Goal: Task Accomplishment & Management: Manage account settings

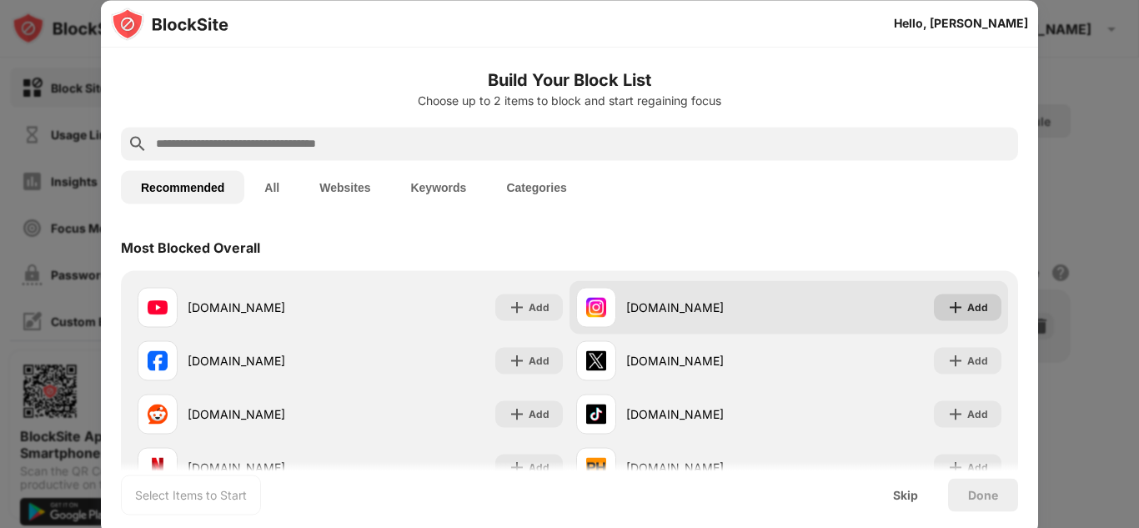
click at [948, 304] on img at bounding box center [956, 307] width 17 height 17
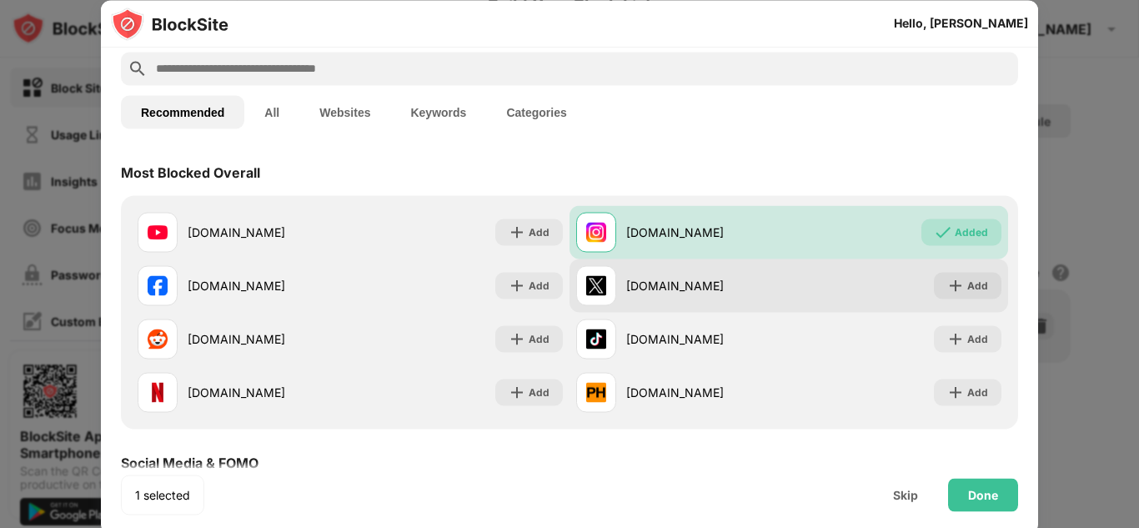
scroll to position [80, 0]
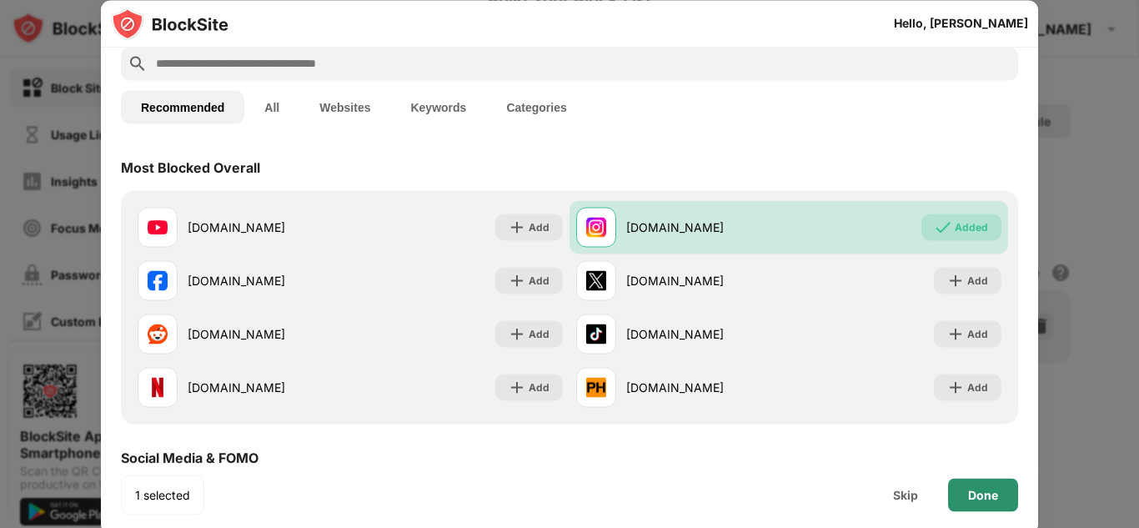
click at [961, 488] on div "Done" at bounding box center [983, 494] width 70 height 33
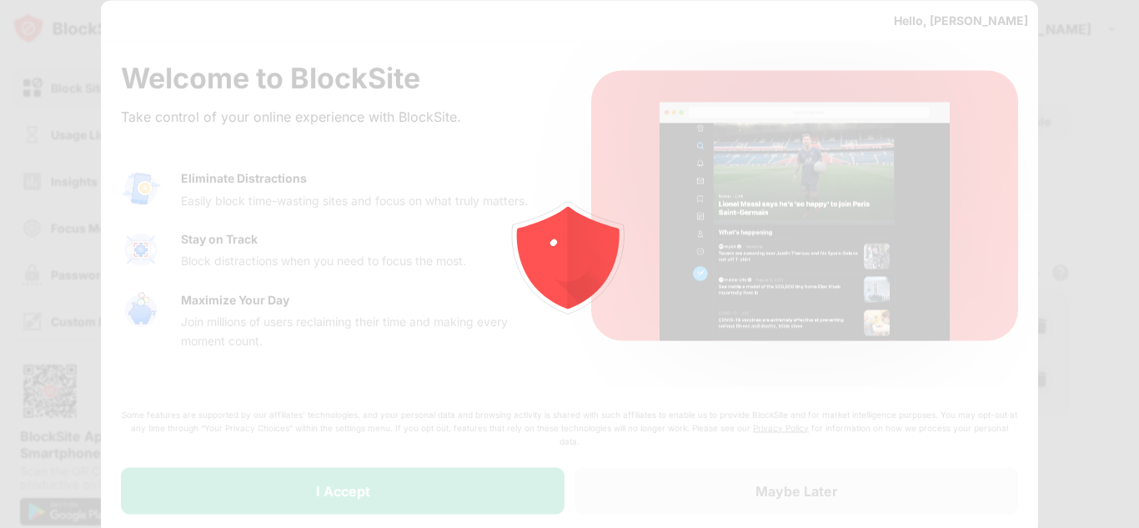
scroll to position [0, 0]
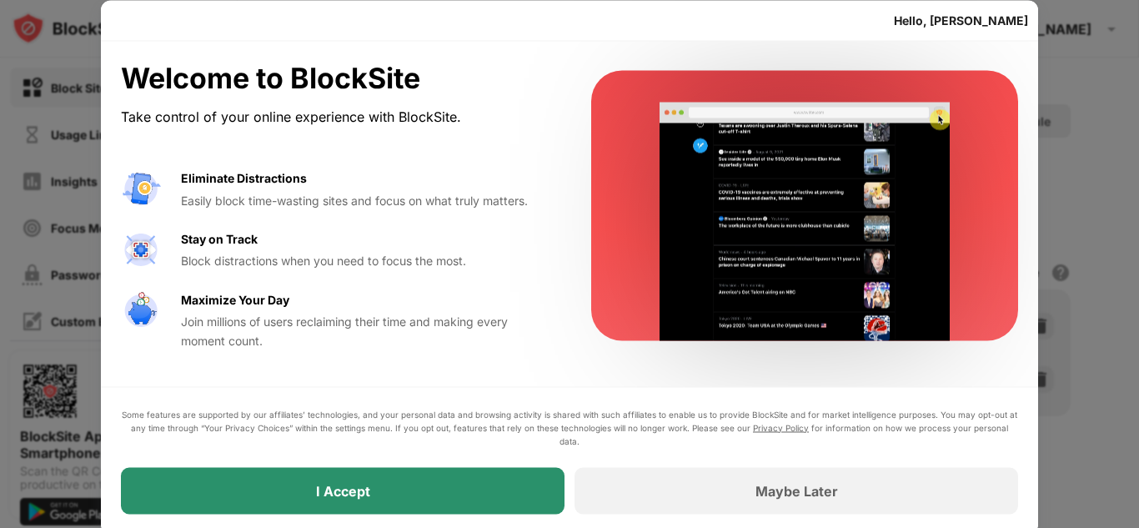
click at [504, 503] on div "I Accept" at bounding box center [343, 490] width 444 height 47
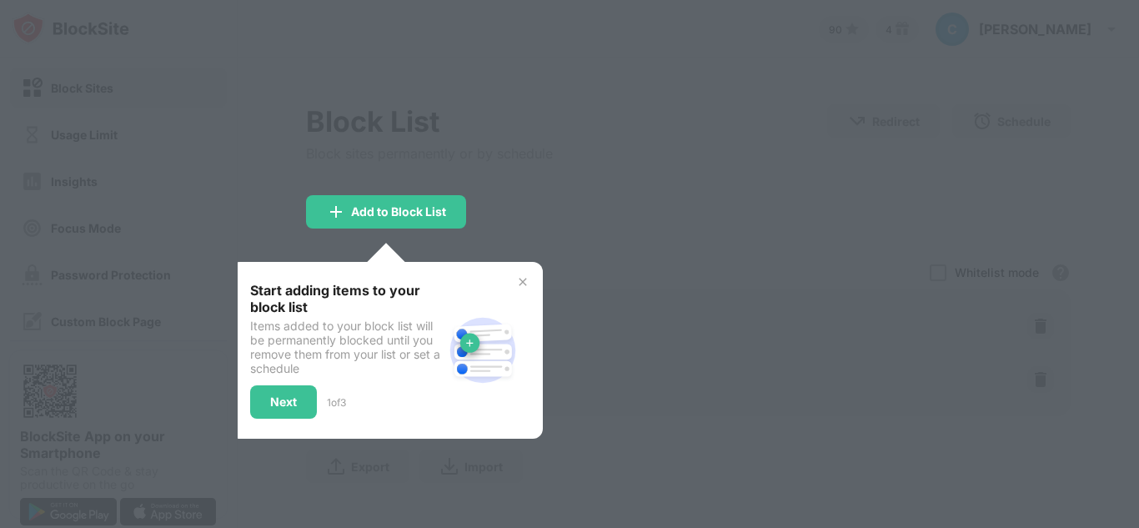
click at [525, 289] on div "Start adding items to your block list Items added to your block list will be pe…" at bounding box center [386, 350] width 313 height 177
click at [522, 280] on img at bounding box center [522, 281] width 13 height 13
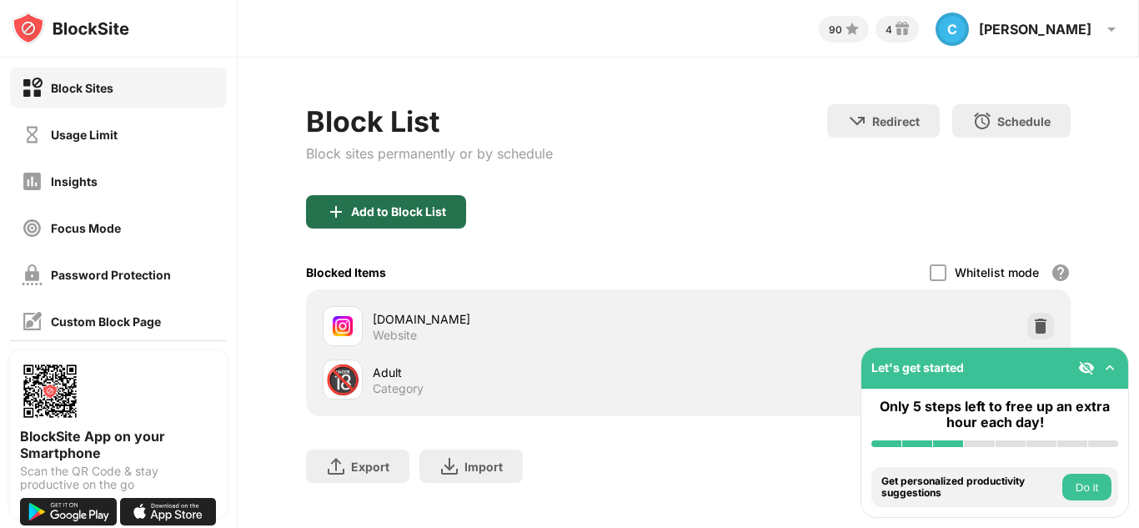
click at [406, 216] on div "Add to Block List" at bounding box center [398, 211] width 95 height 13
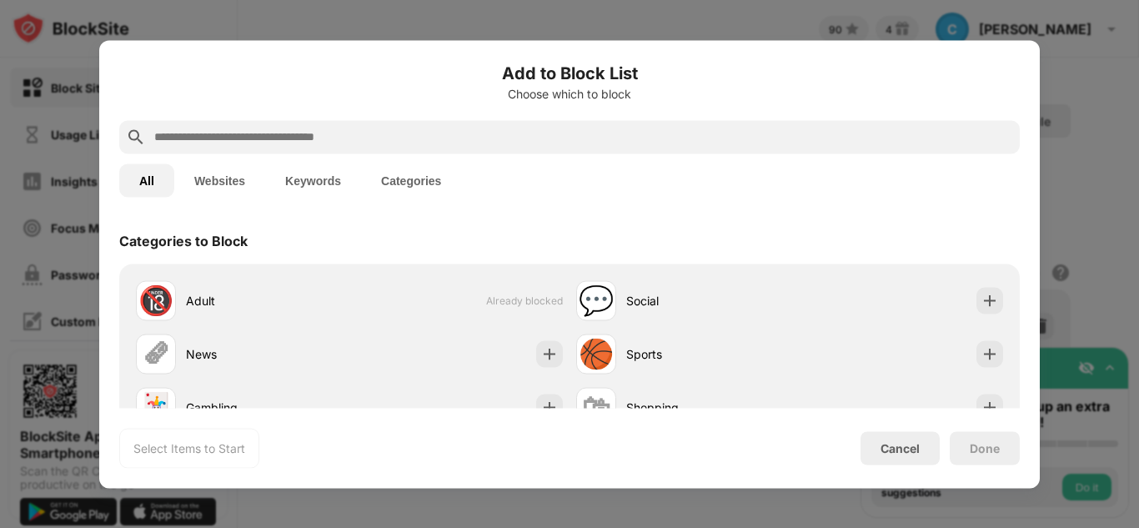
click at [419, 133] on input "text" at bounding box center [583, 137] width 861 height 20
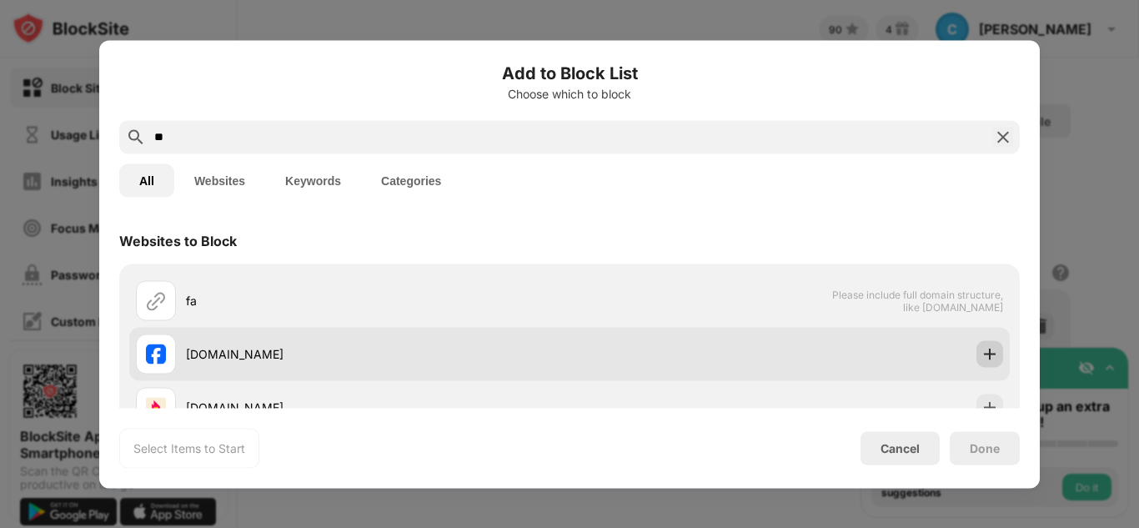
click at [982, 347] on img at bounding box center [990, 353] width 17 height 17
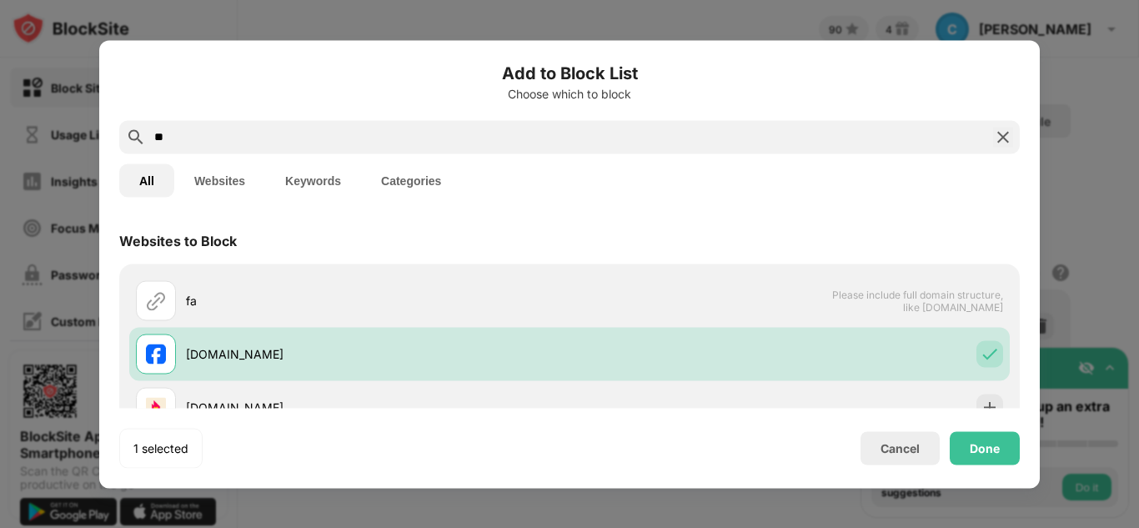
click at [590, 140] on input "**" at bounding box center [570, 137] width 834 height 20
type input "*"
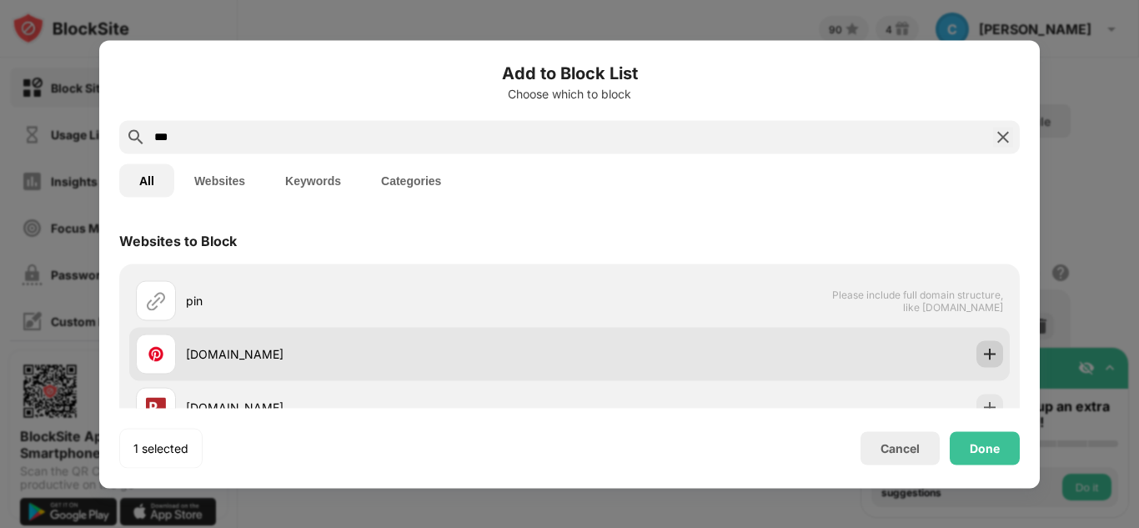
type input "***"
click at [982, 352] on img at bounding box center [990, 353] width 17 height 17
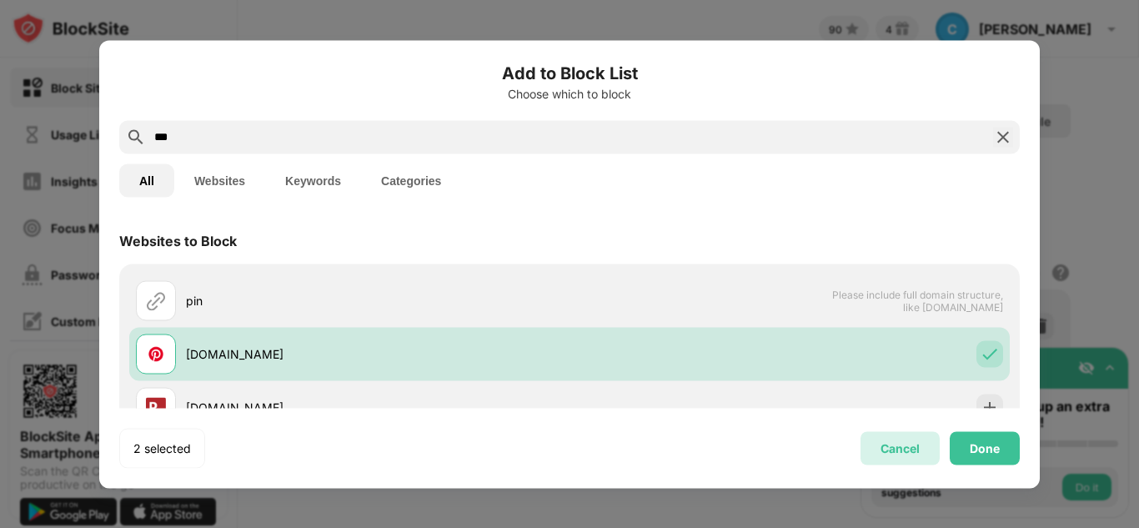
click at [903, 445] on div "Cancel" at bounding box center [900, 448] width 39 height 14
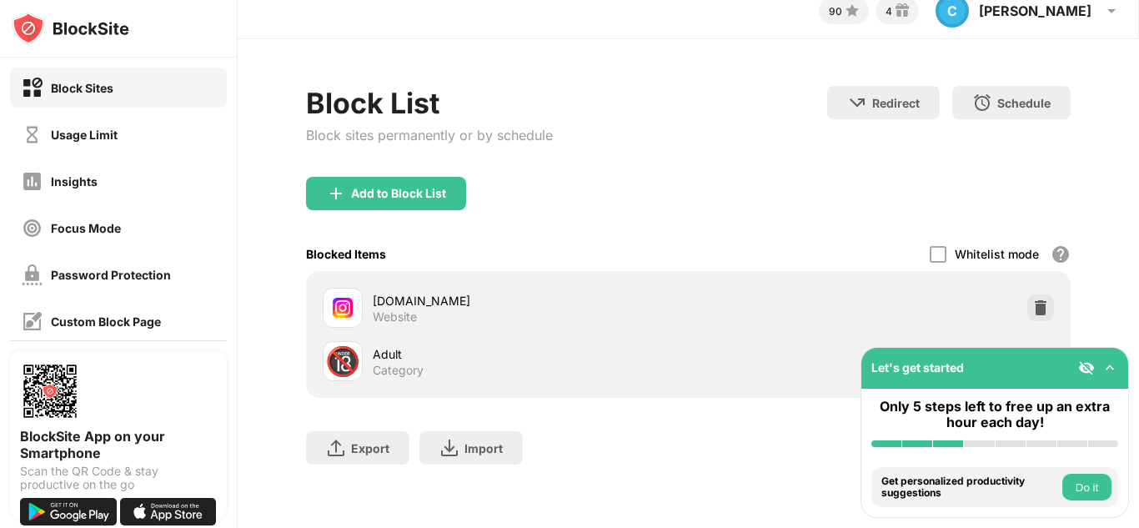
scroll to position [31, 0]
click at [1028, 348] on div at bounding box center [1041, 361] width 27 height 27
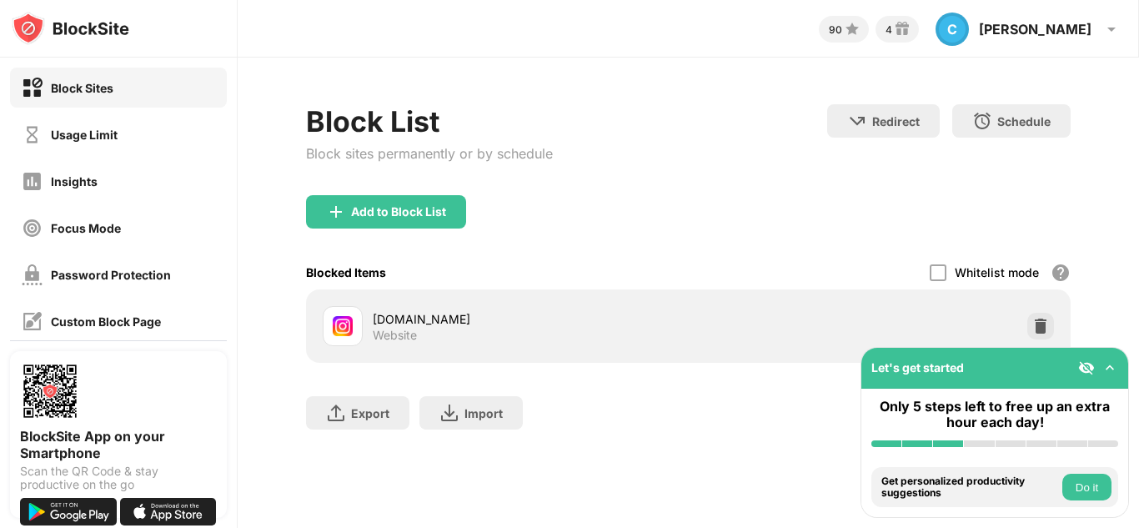
scroll to position [0, 0]
click at [419, 224] on div "Add to Block List" at bounding box center [386, 211] width 160 height 33
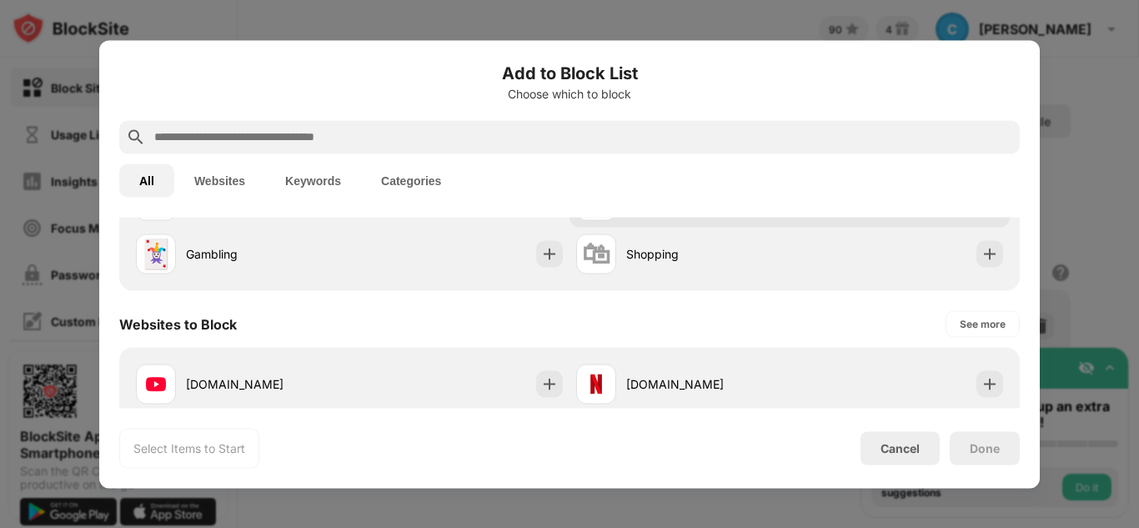
scroll to position [154, 0]
click at [722, 127] on input "text" at bounding box center [583, 137] width 861 height 20
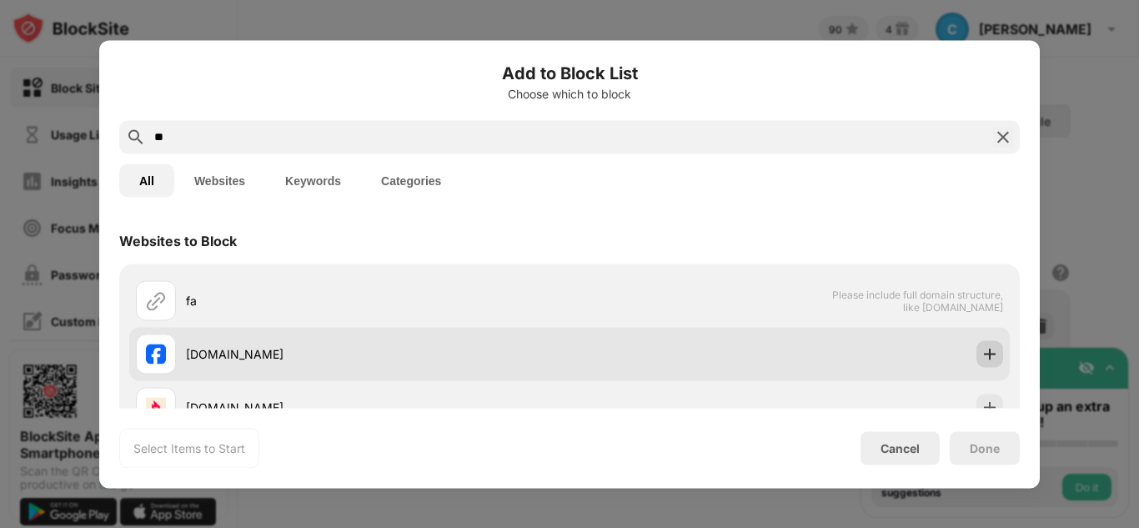
type input "**"
click at [982, 351] on img at bounding box center [990, 353] width 17 height 17
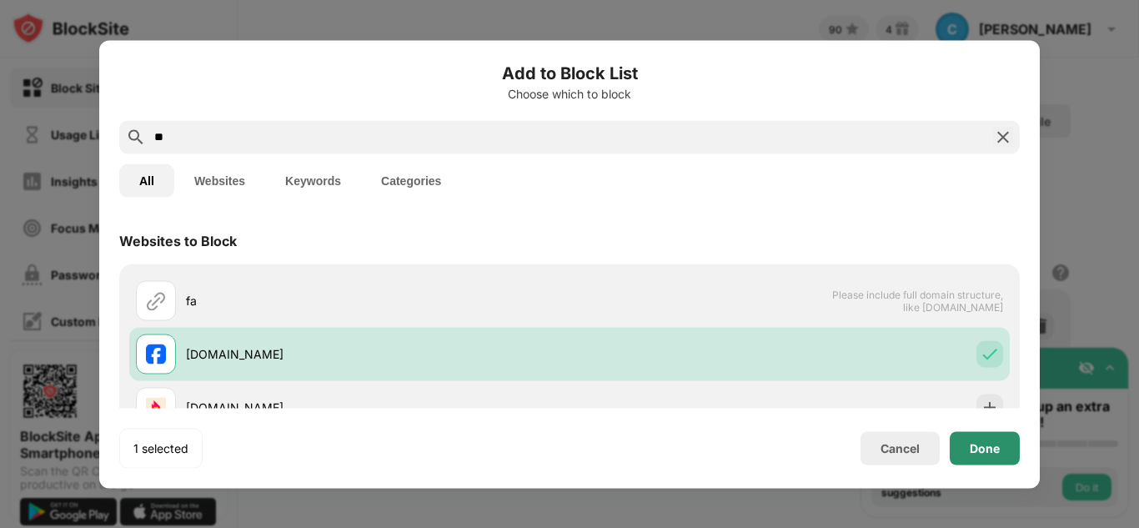
click at [989, 440] on div "Done" at bounding box center [985, 447] width 70 height 33
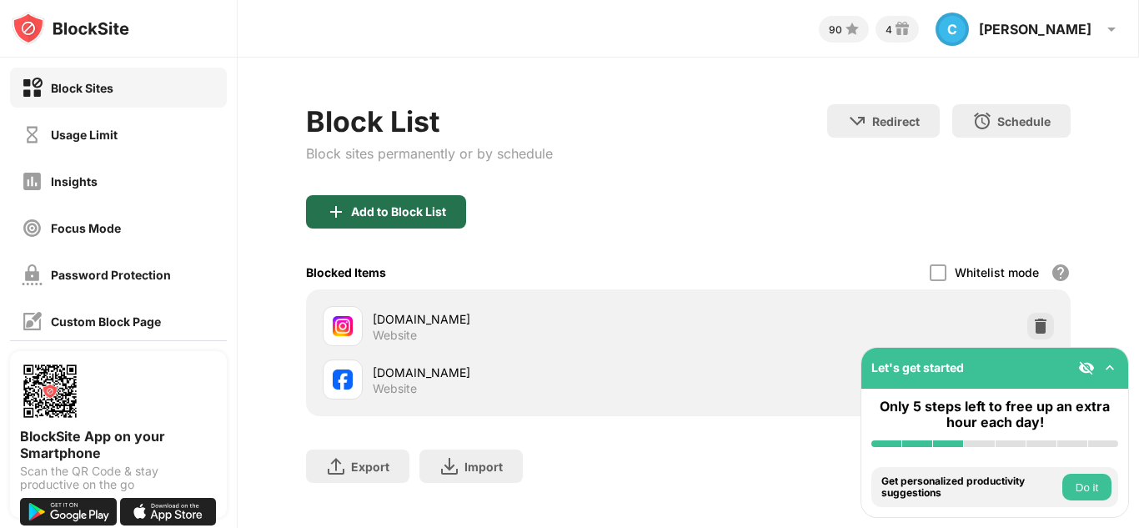
click at [461, 205] on div "Add to Block List" at bounding box center [386, 211] width 160 height 33
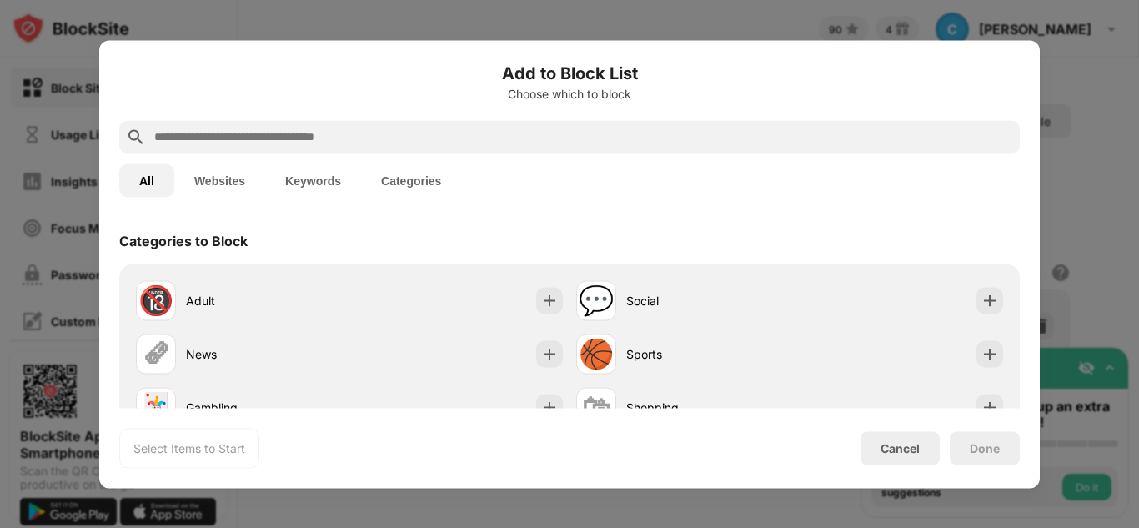
click at [475, 142] on input "text" at bounding box center [583, 137] width 861 height 20
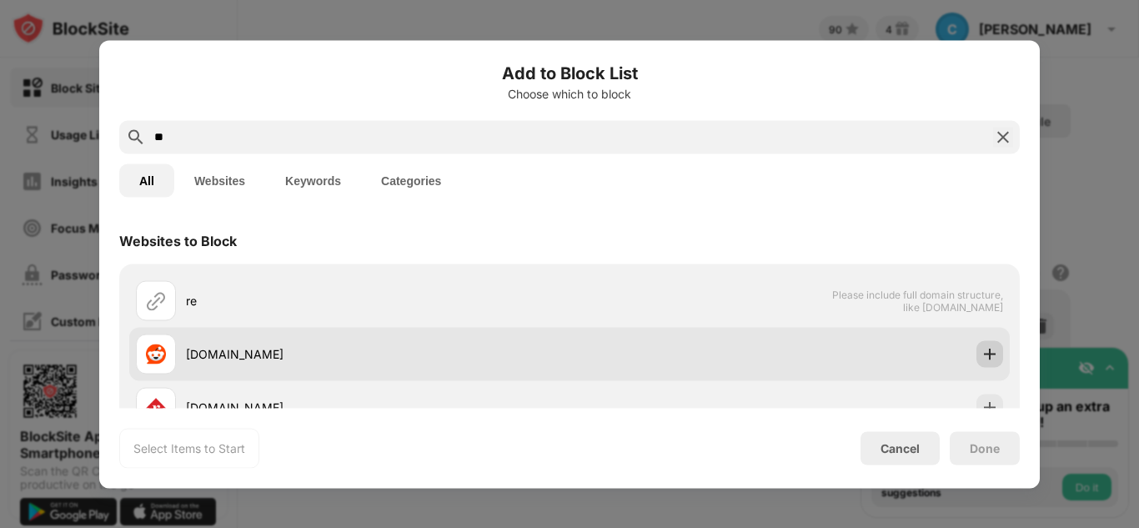
type input "**"
click at [977, 343] on div at bounding box center [990, 353] width 27 height 27
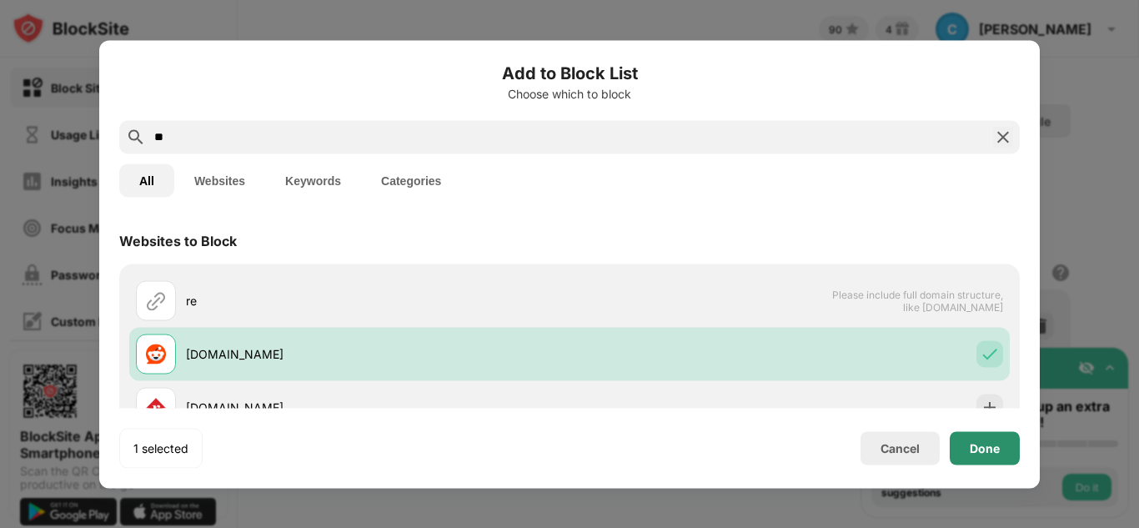
click at [1000, 445] on div "Done" at bounding box center [985, 447] width 70 height 33
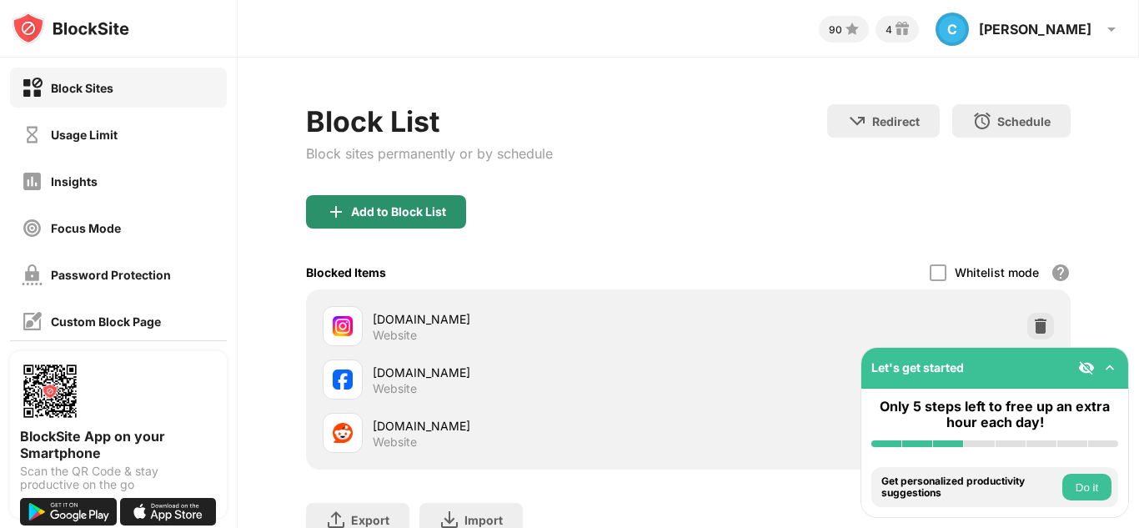
click at [430, 211] on div "Add to Block List" at bounding box center [398, 211] width 95 height 13
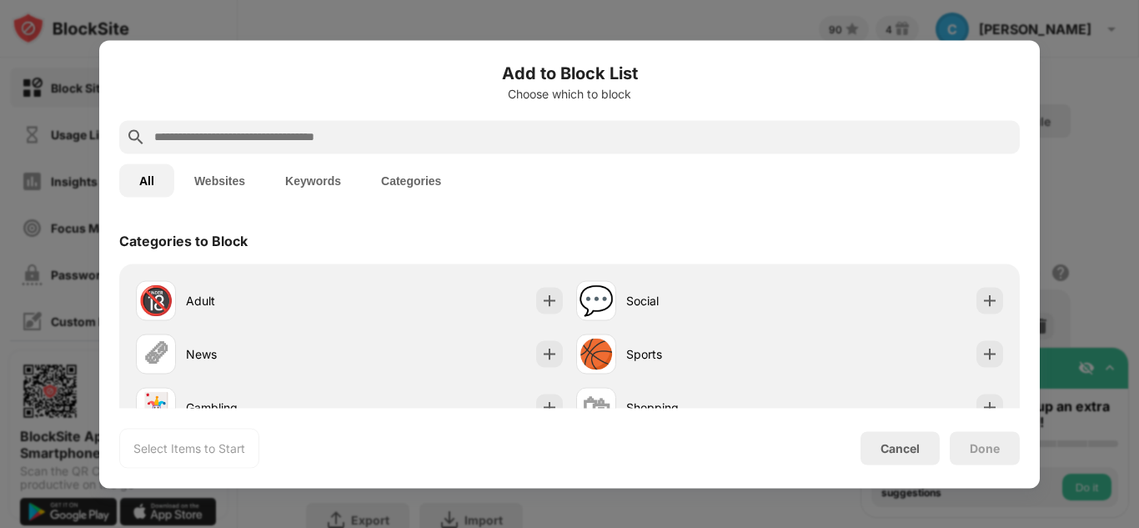
click at [445, 133] on input "text" at bounding box center [583, 137] width 861 height 20
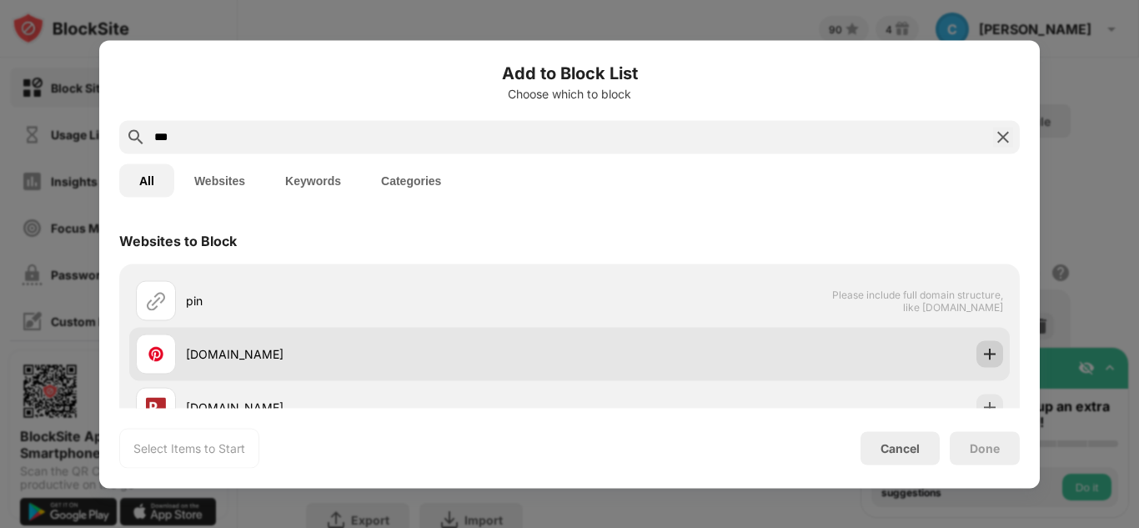
type input "***"
click at [982, 352] on img at bounding box center [990, 353] width 17 height 17
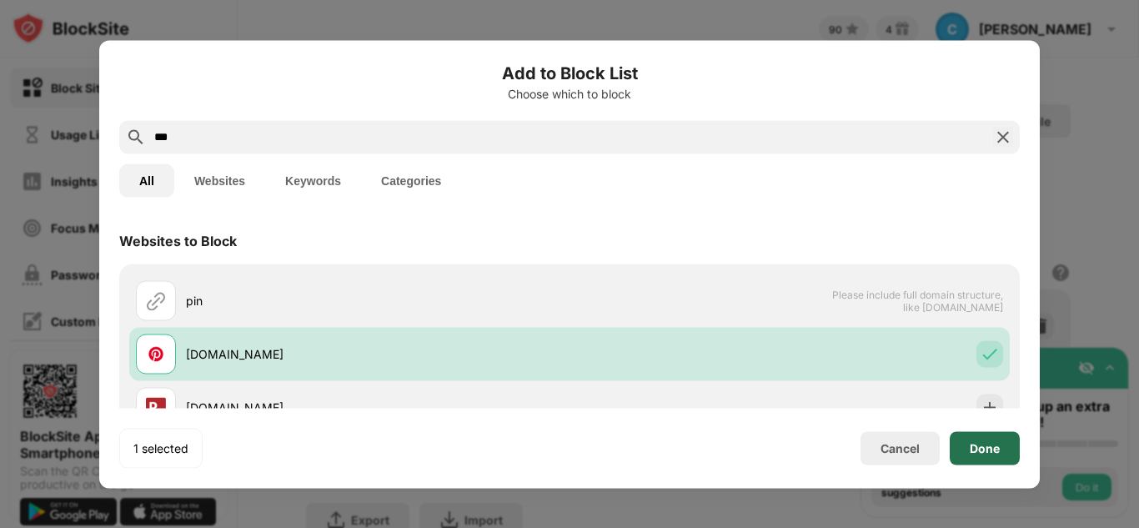
click at [976, 444] on div "Done" at bounding box center [985, 447] width 30 height 13
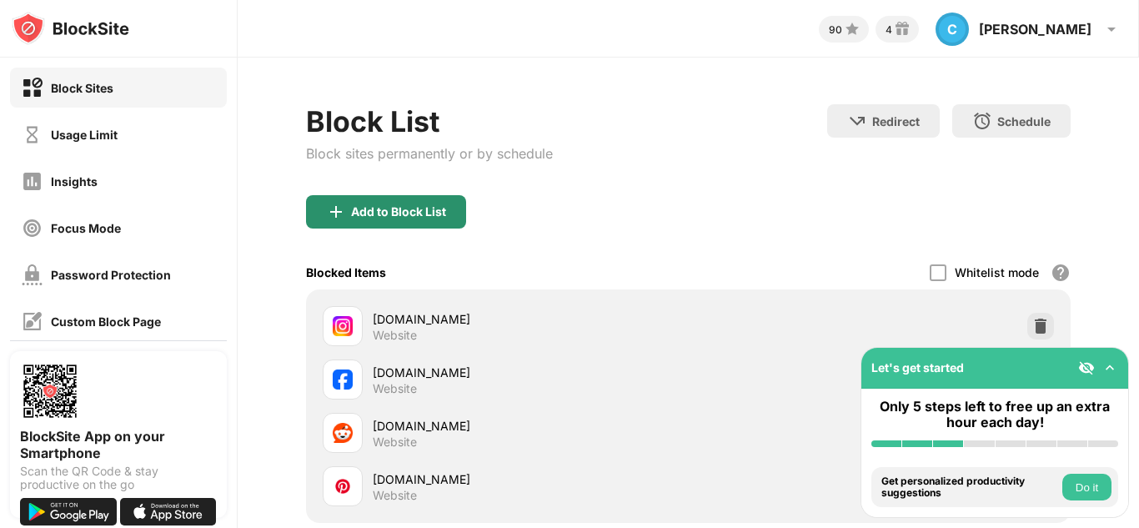
click at [458, 223] on div "Add to Block List" at bounding box center [386, 211] width 160 height 33
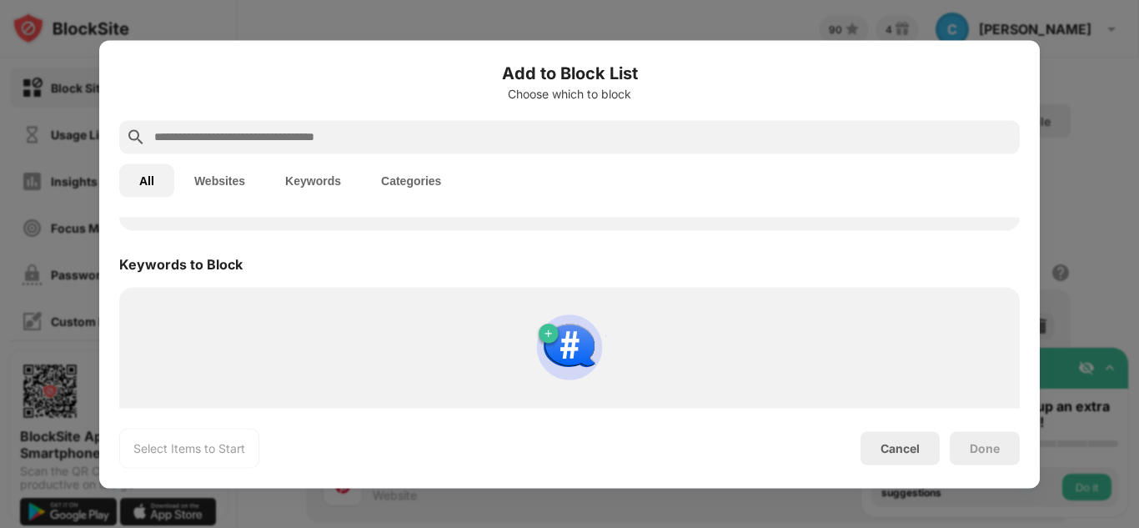
scroll to position [880, 0]
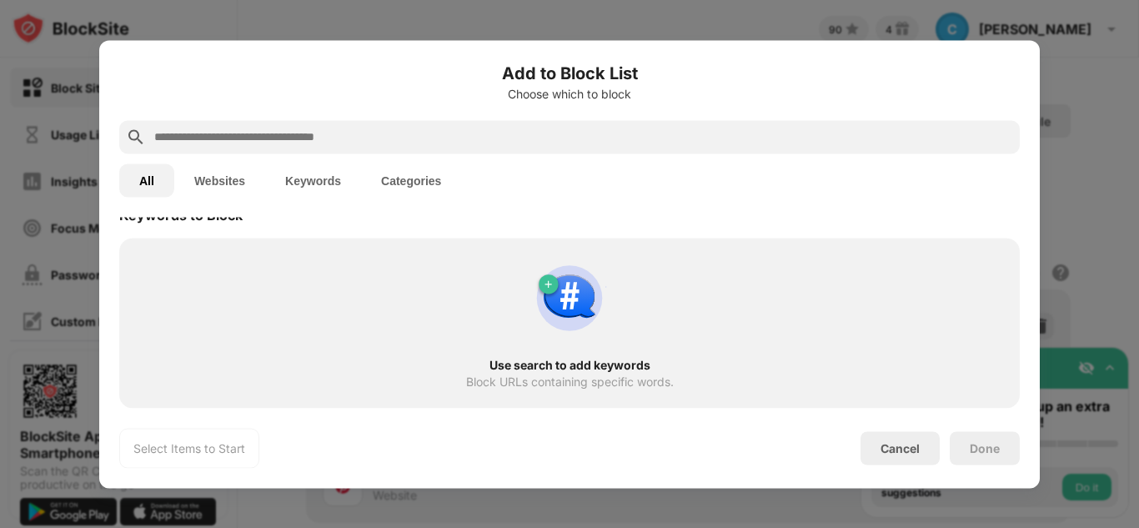
drag, startPoint x: 652, startPoint y: 338, endPoint x: 1078, endPoint y: 249, distance: 435.3
click at [1078, 249] on div at bounding box center [569, 264] width 1139 height 528
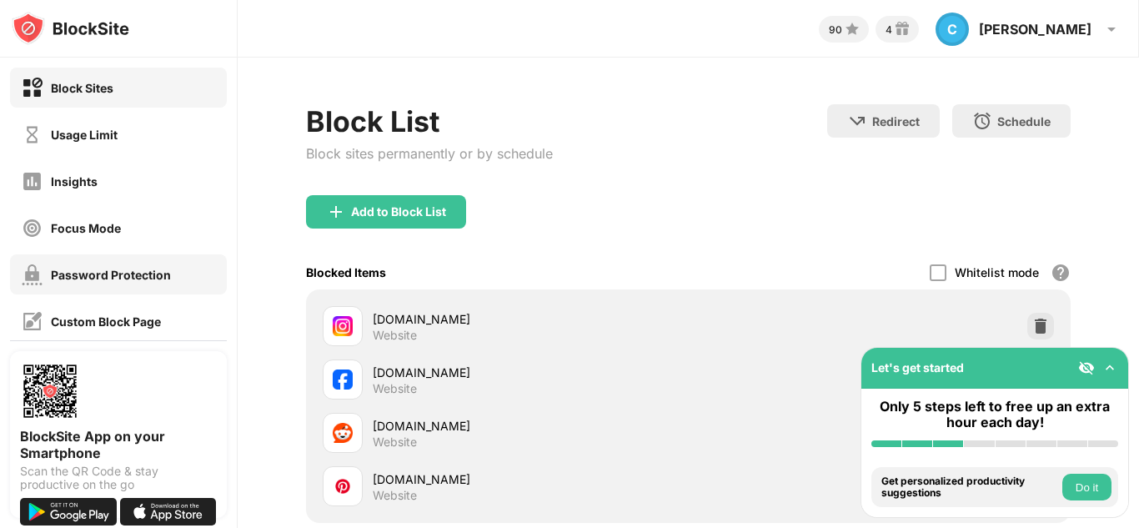
click at [118, 276] on div "Password Protection" at bounding box center [111, 275] width 120 height 14
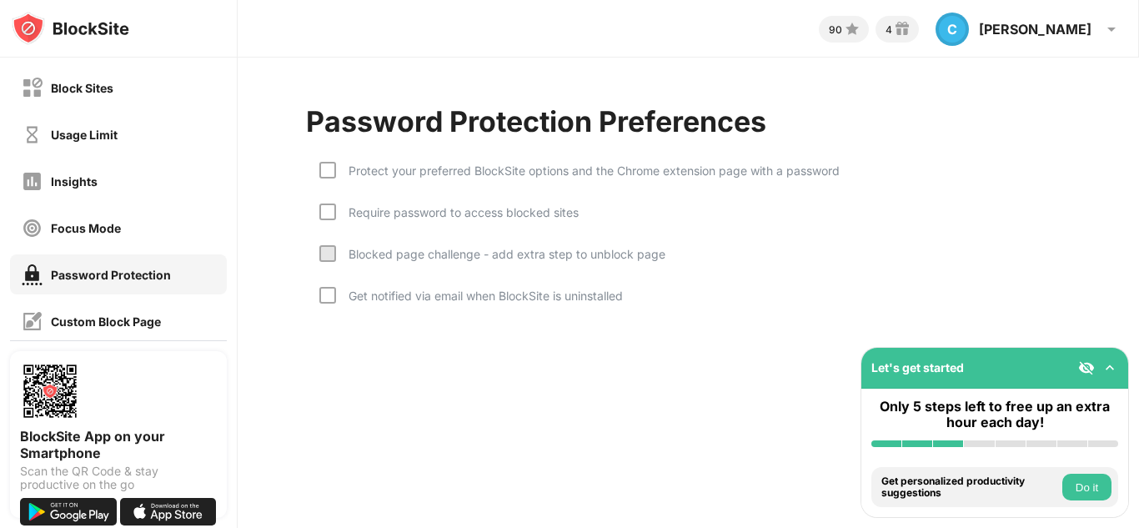
click at [471, 175] on div "Protect your preferred BlockSite options and the Chrome extension page with a p…" at bounding box center [588, 170] width 504 height 14
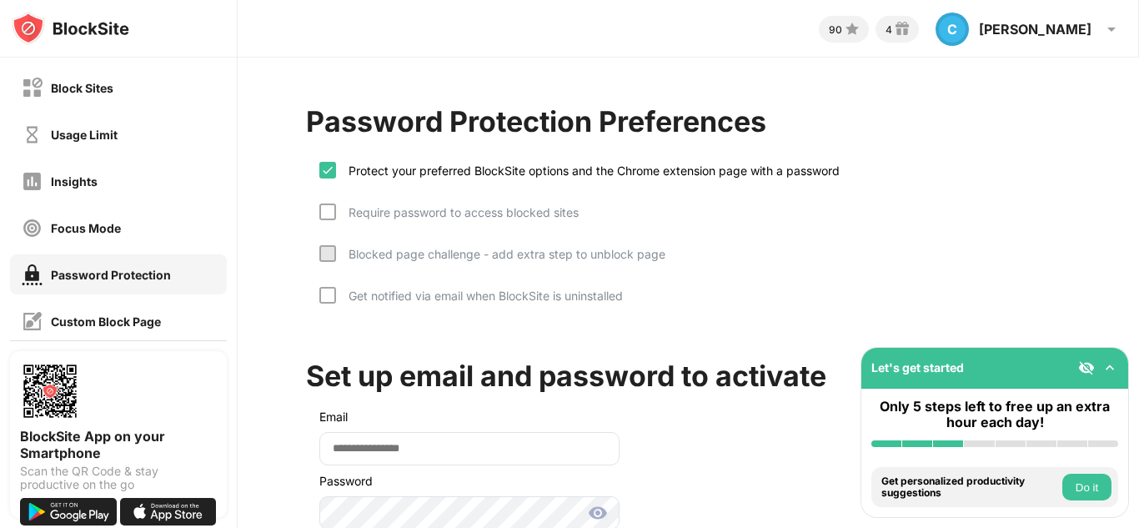
click at [456, 217] on div "Require password to access blocked sites" at bounding box center [457, 212] width 243 height 14
click at [468, 309] on div "Get notified via email when BlockSite is uninstalled" at bounding box center [471, 308] width 304 height 42
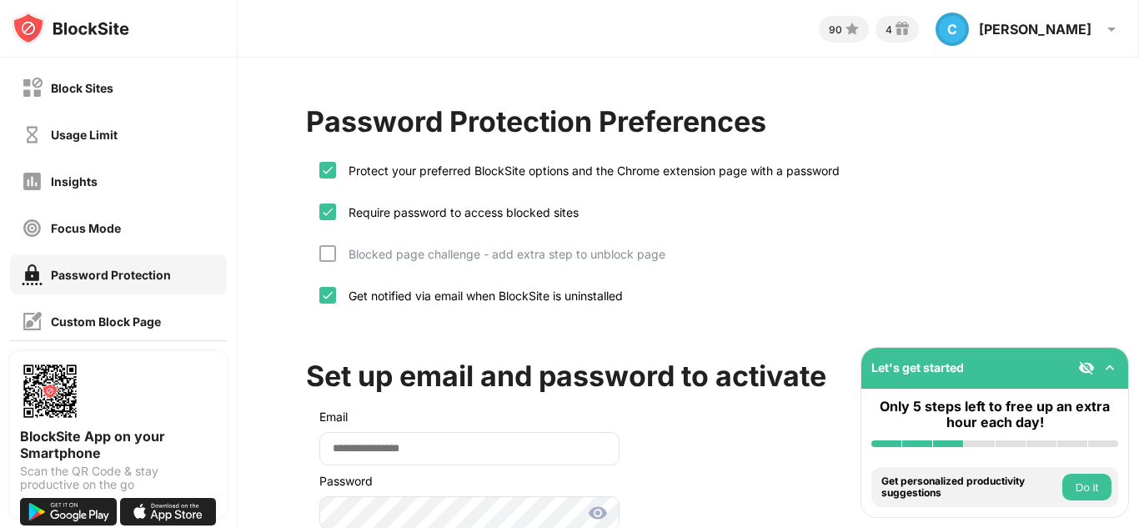
scroll to position [130, 0]
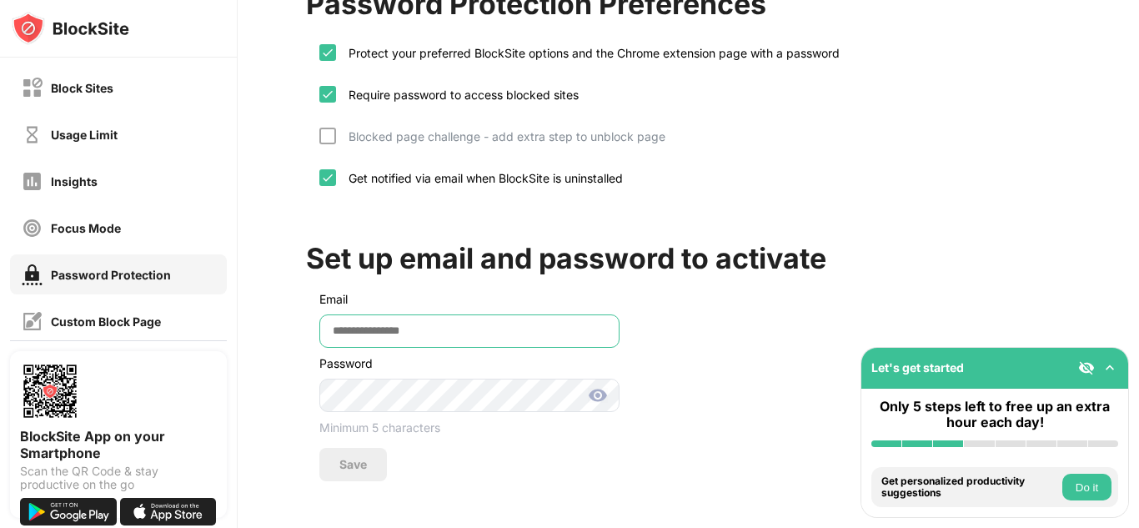
click at [468, 314] on input "email" at bounding box center [469, 330] width 300 height 33
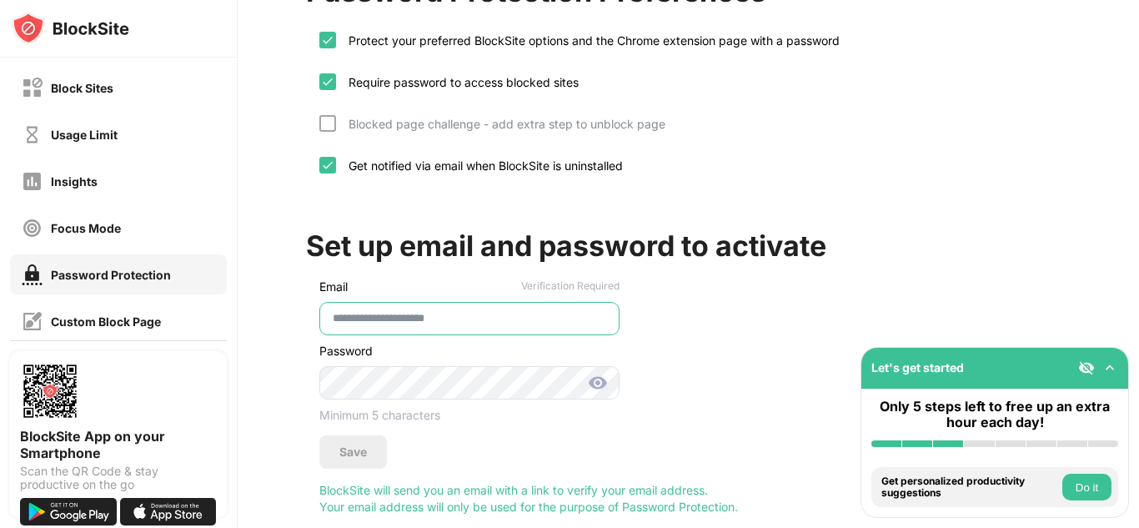
type input "**********"
click at [603, 381] on img at bounding box center [598, 383] width 20 height 20
click at [340, 449] on div "Save" at bounding box center [353, 451] width 28 height 13
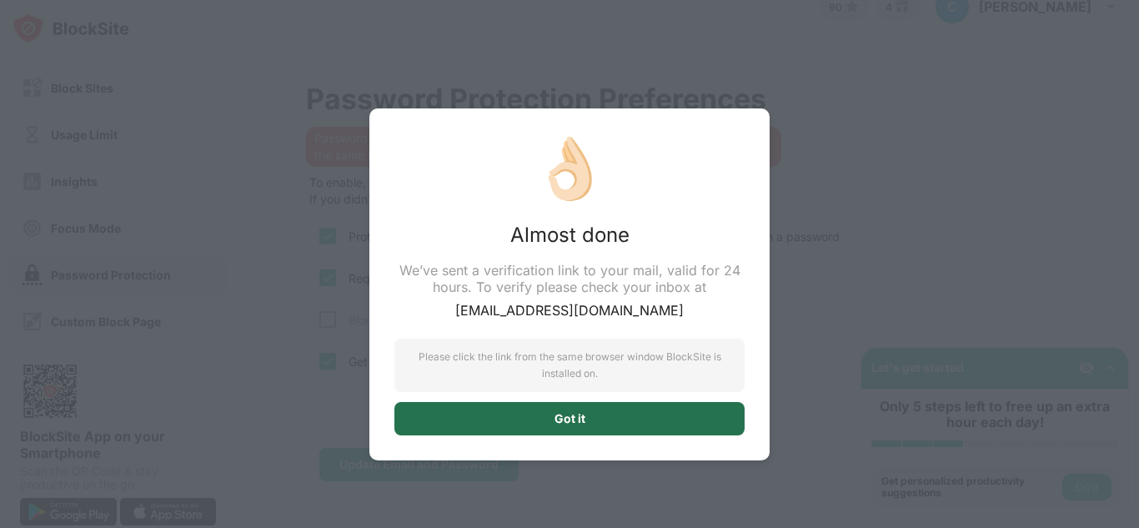
click at [483, 417] on div "Got it" at bounding box center [570, 418] width 350 height 33
